Goal: Information Seeking & Learning: Learn about a topic

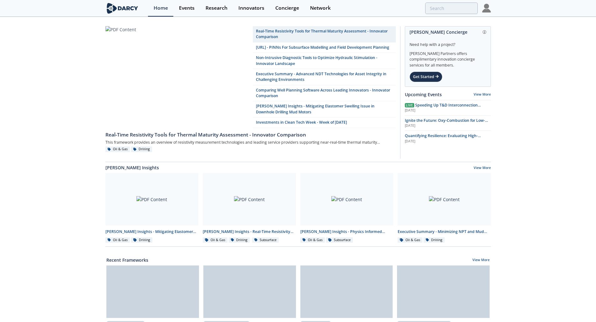
drag, startPoint x: 30, startPoint y: 0, endPoint x: 513, endPoint y: 61, distance: 487.0
click at [513, 61] on div "Real-Time Resistivity Tools for Thermal Maturity Assessment - Innovator Compari…" at bounding box center [298, 289] width 596 height 542
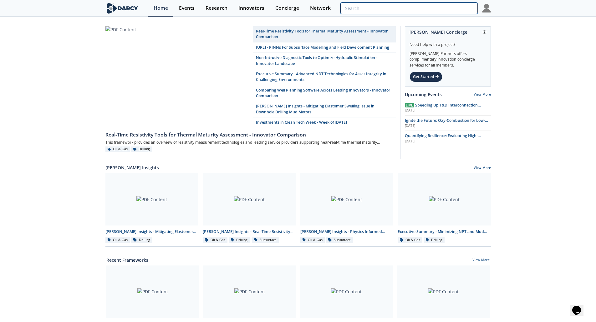
click at [440, 10] on input "search" at bounding box center [408, 9] width 137 height 12
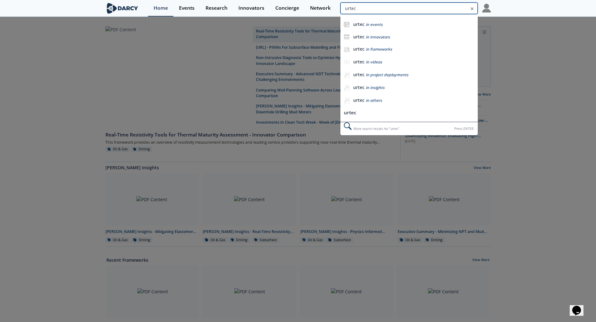
type input "urtec"
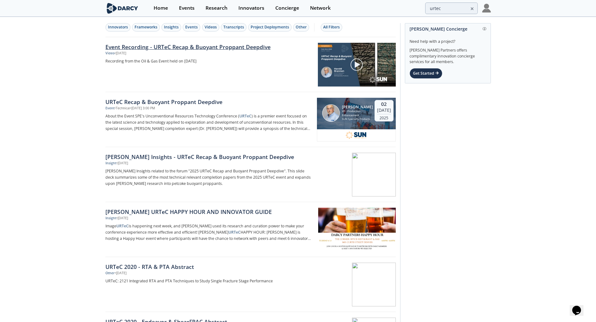
click at [233, 47] on link "Event Recording - URTeC Recap & Buoyant Proppant Deepdive" at bounding box center [209, 47] width 208 height 8
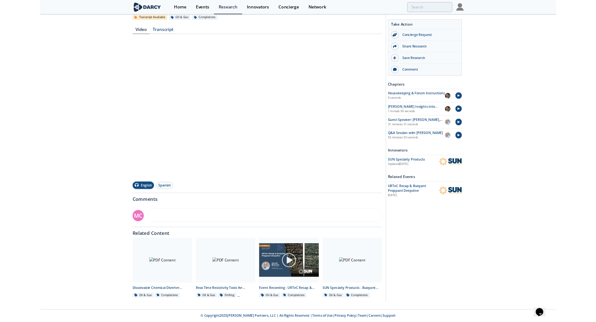
scroll to position [114, 0]
